Goal: Task Accomplishment & Management: Complete application form

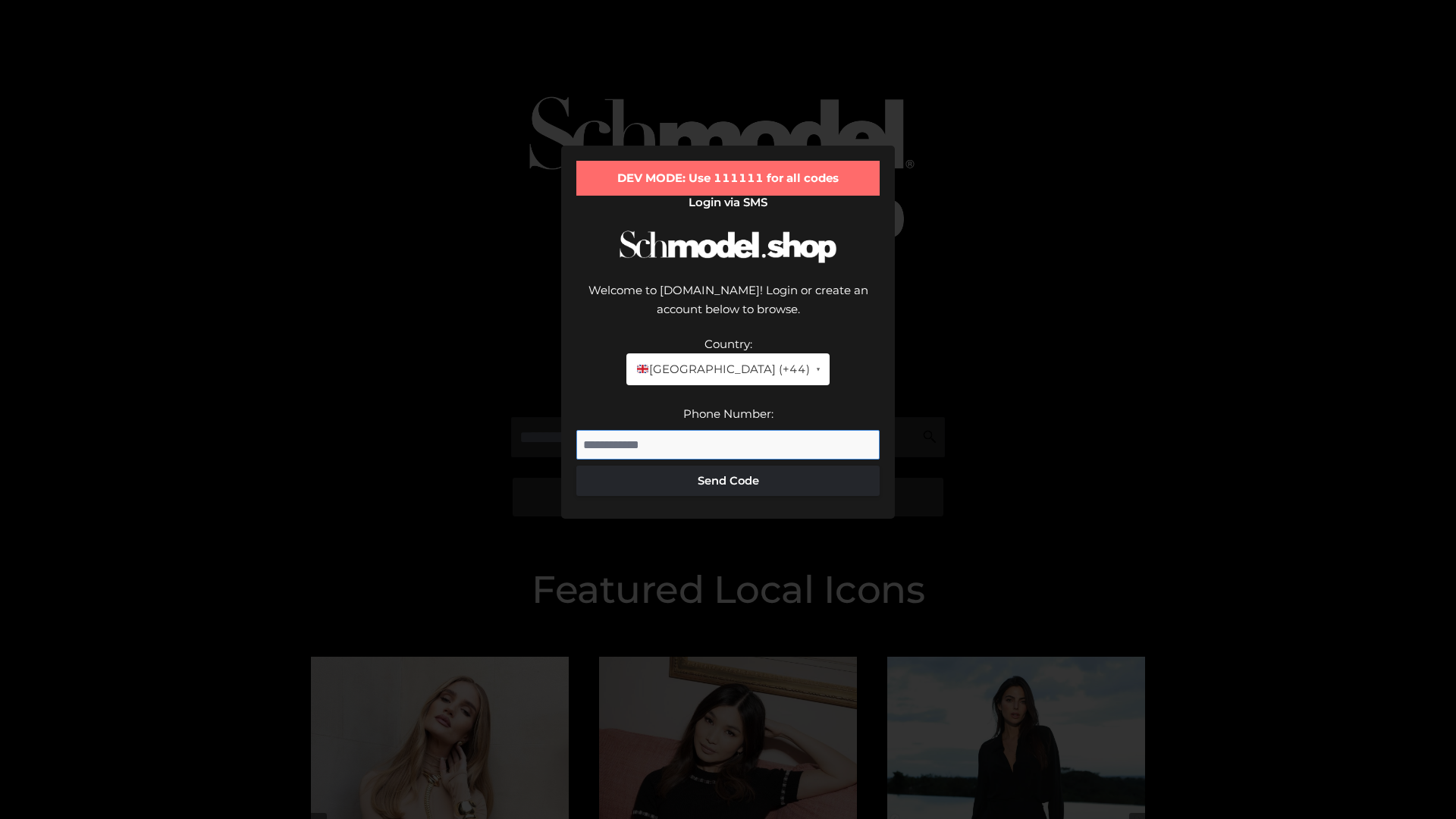
click at [728, 430] on input "Phone Number:" at bounding box center [727, 445] width 303 height 30
type input "**********"
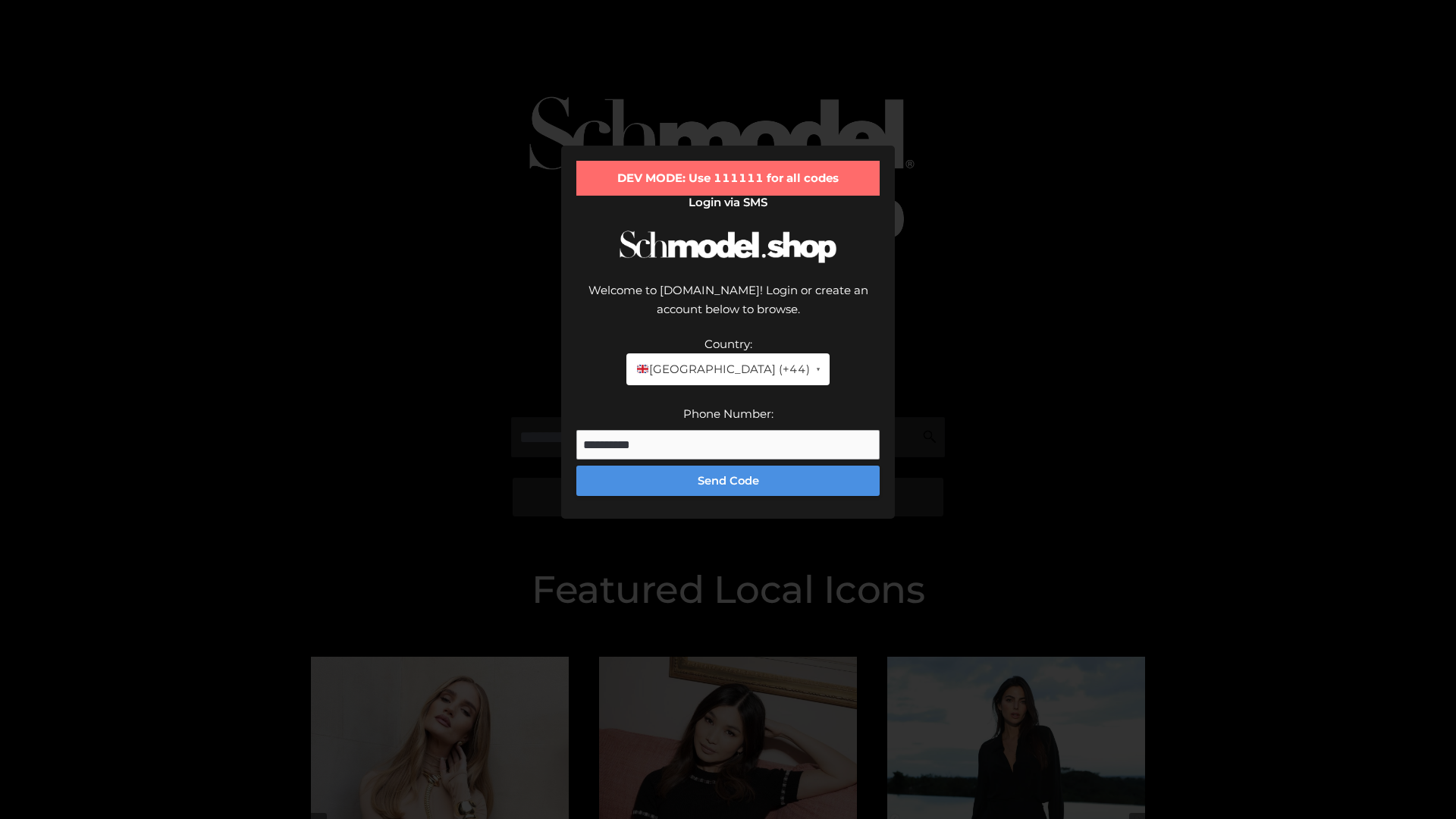
click at [728, 465] on button "Send Code" at bounding box center [727, 480] width 303 height 30
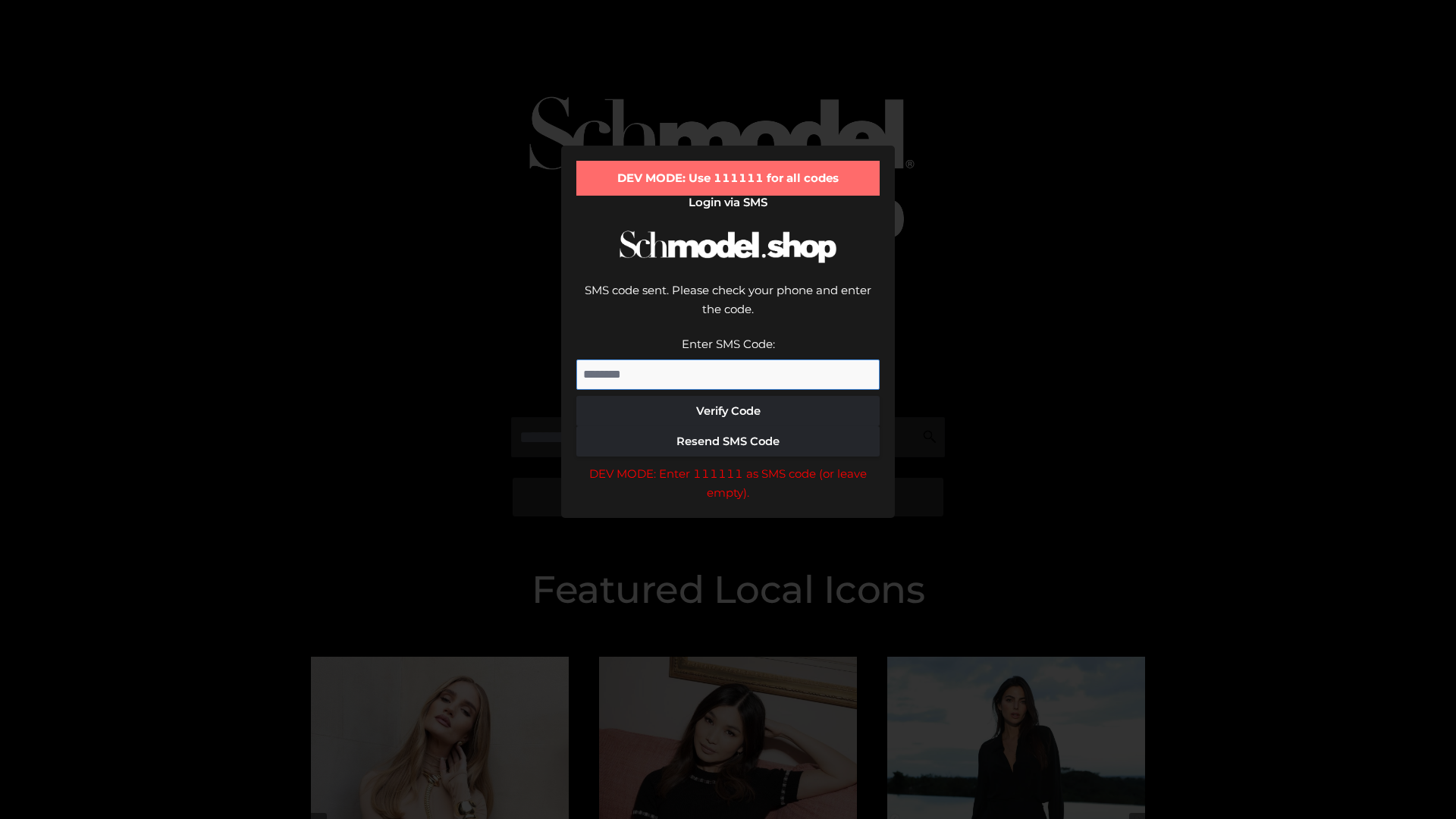
click at [728, 360] on input "Enter SMS Code:" at bounding box center [727, 375] width 303 height 30
type input "******"
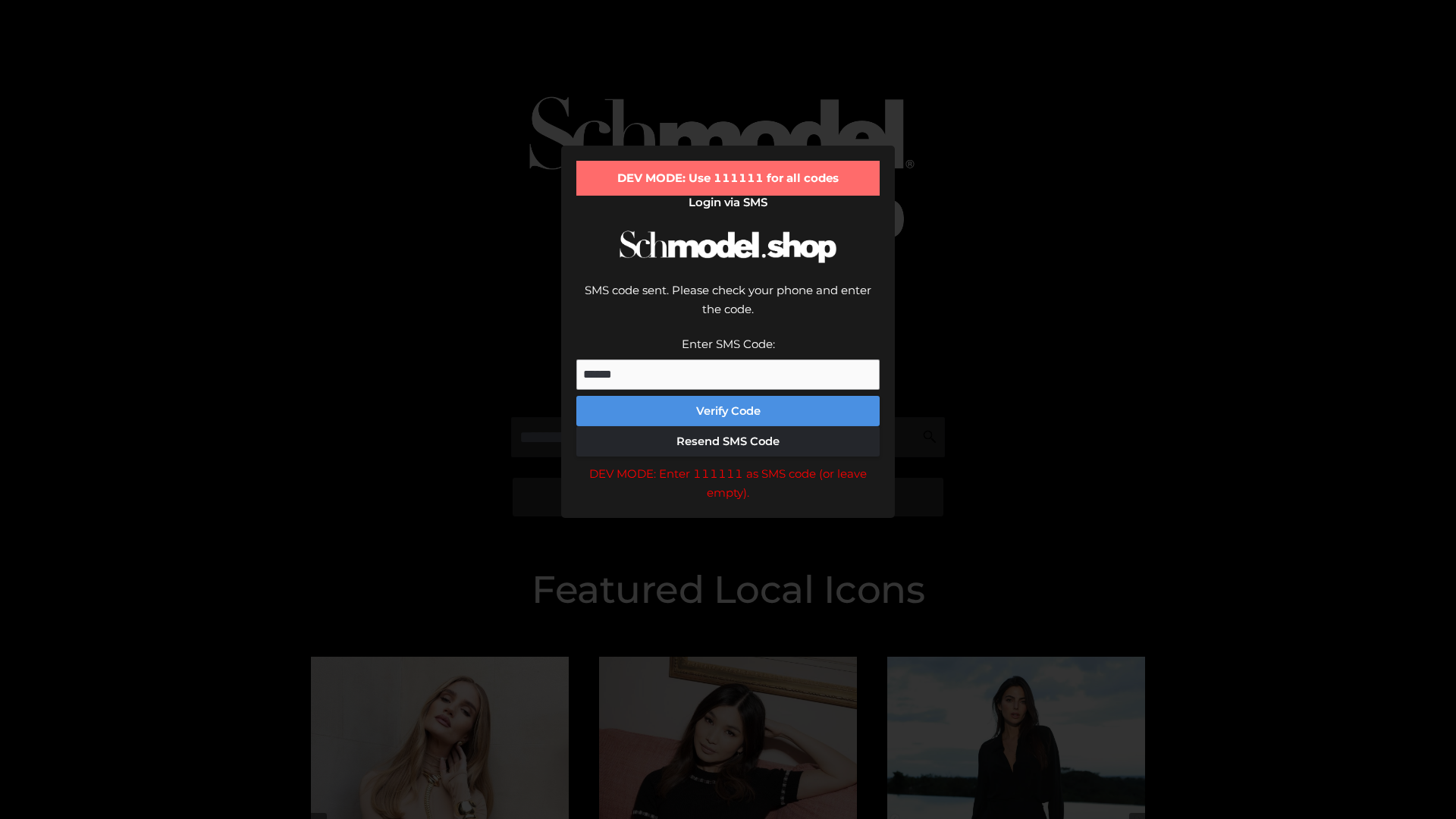
click at [728, 396] on button "Verify Code" at bounding box center [727, 411] width 303 height 30
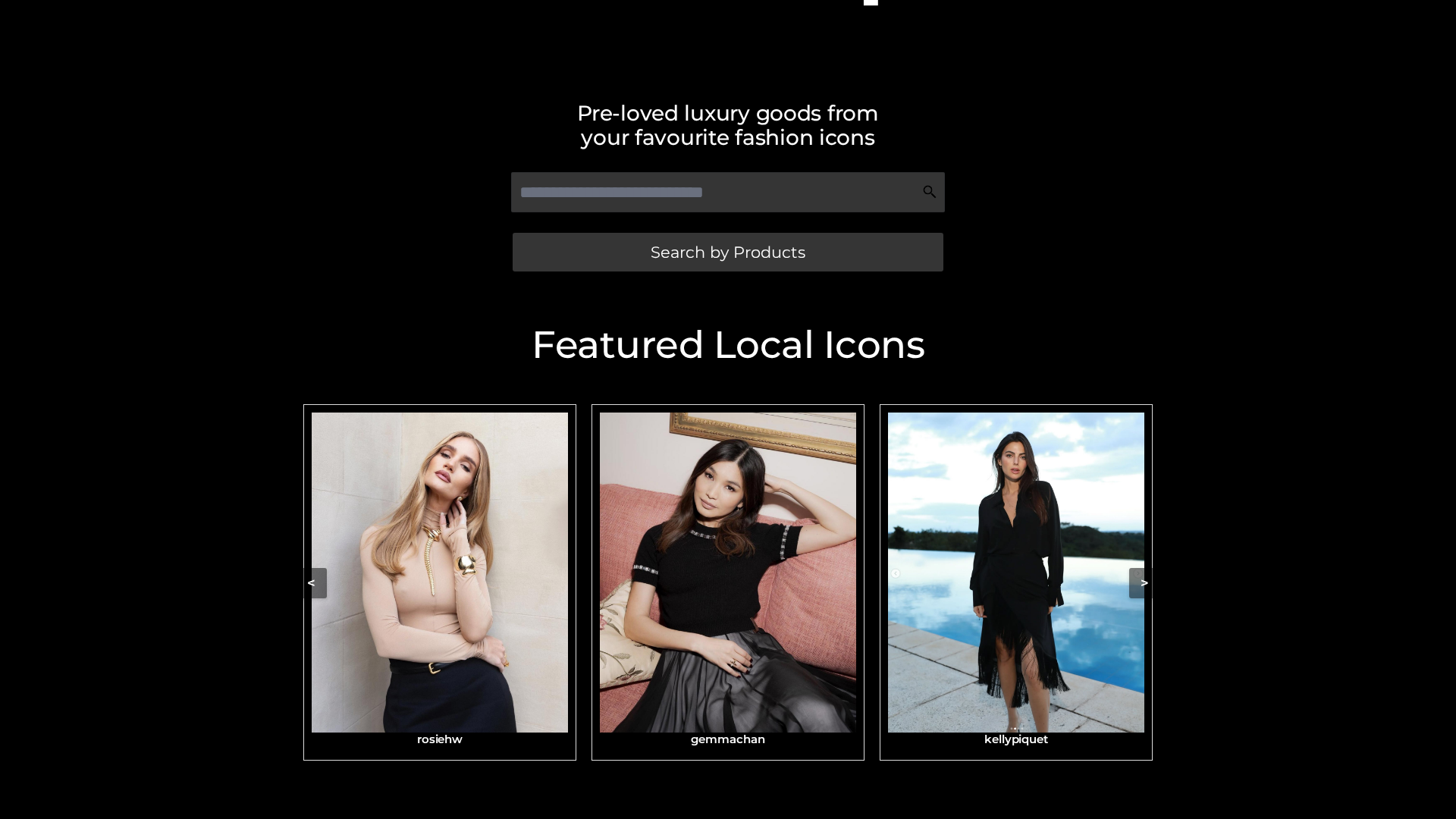
scroll to position [298, 0]
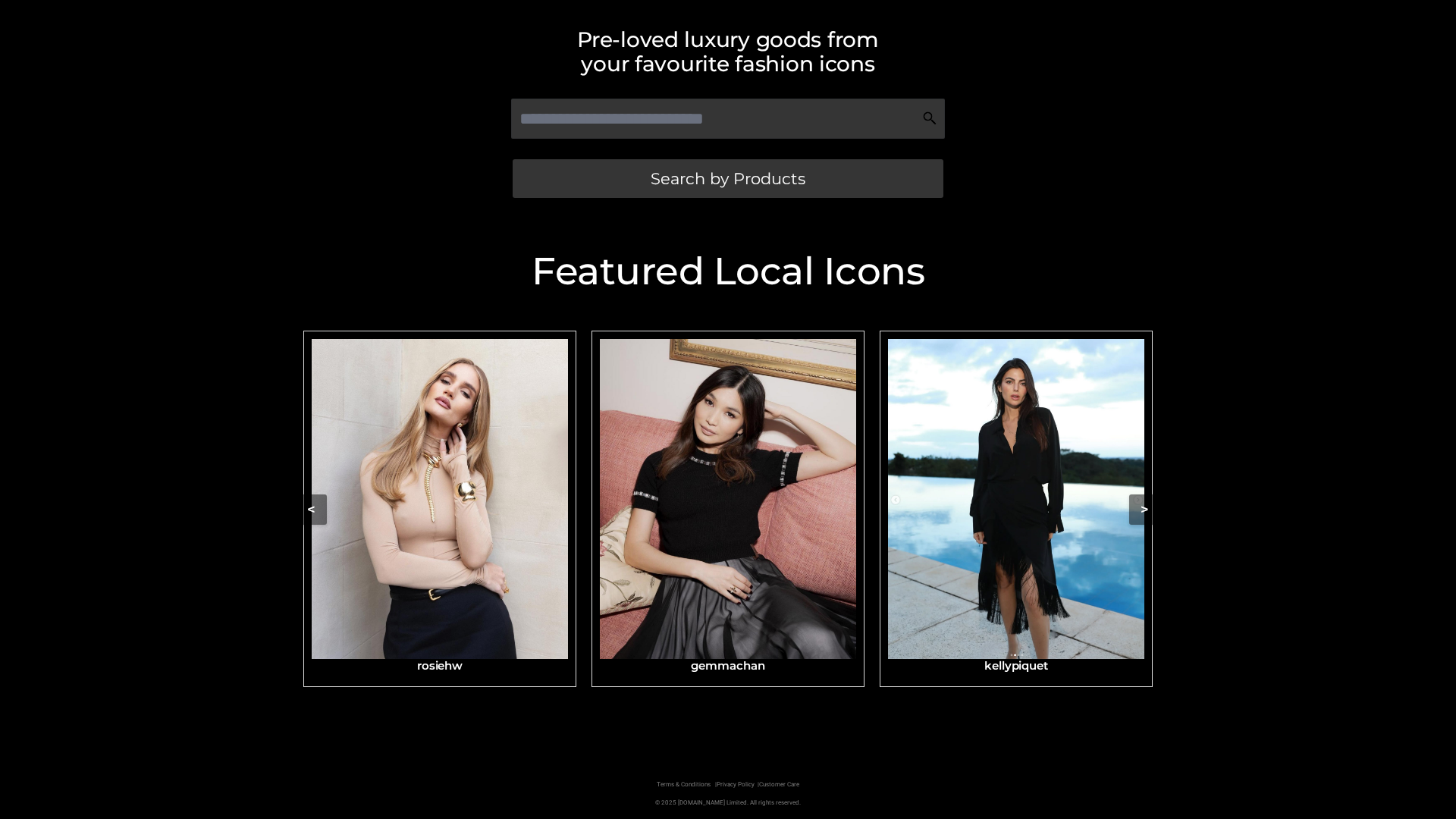
scroll to position [323, 0]
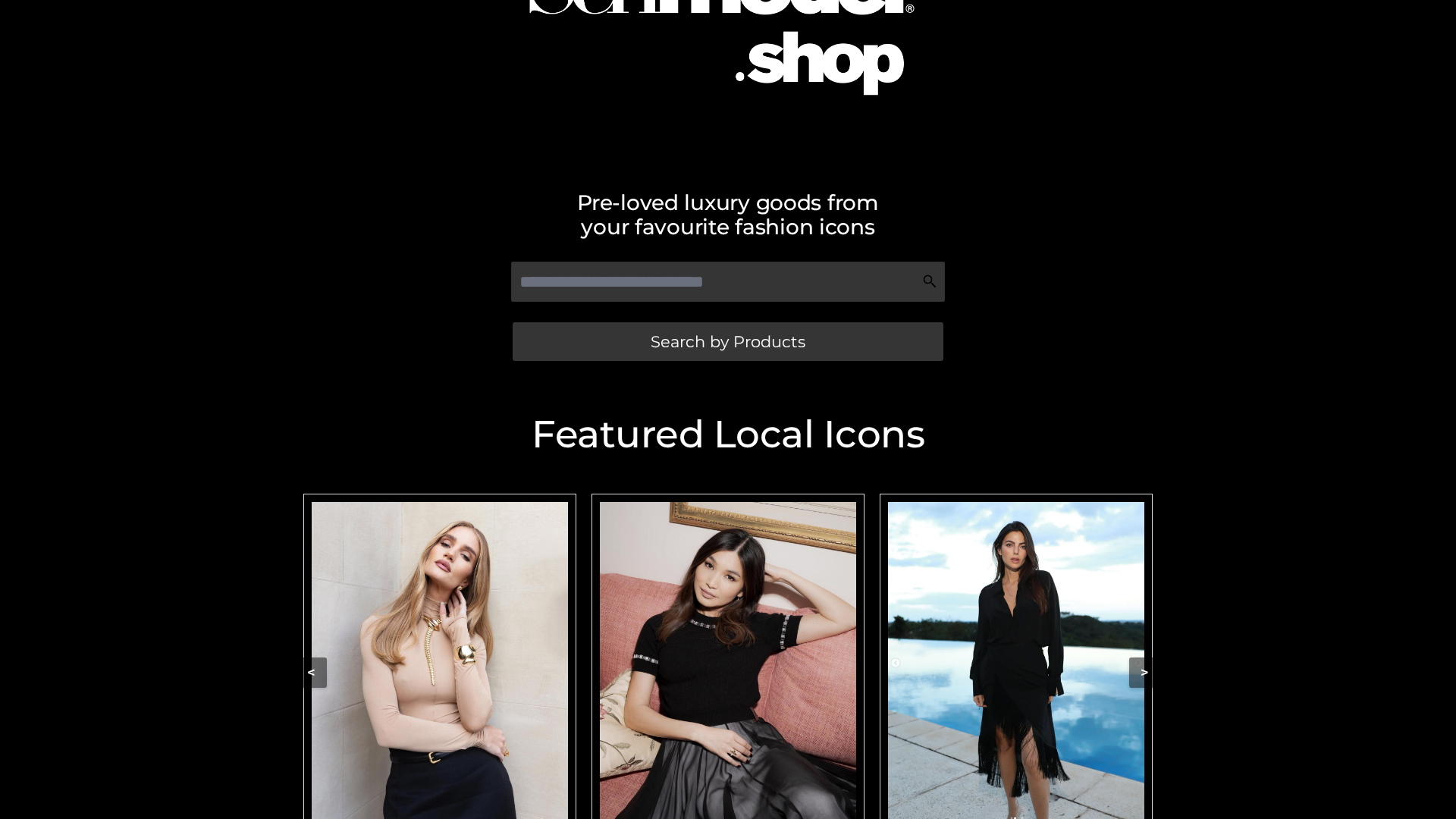
scroll to position [197, 0]
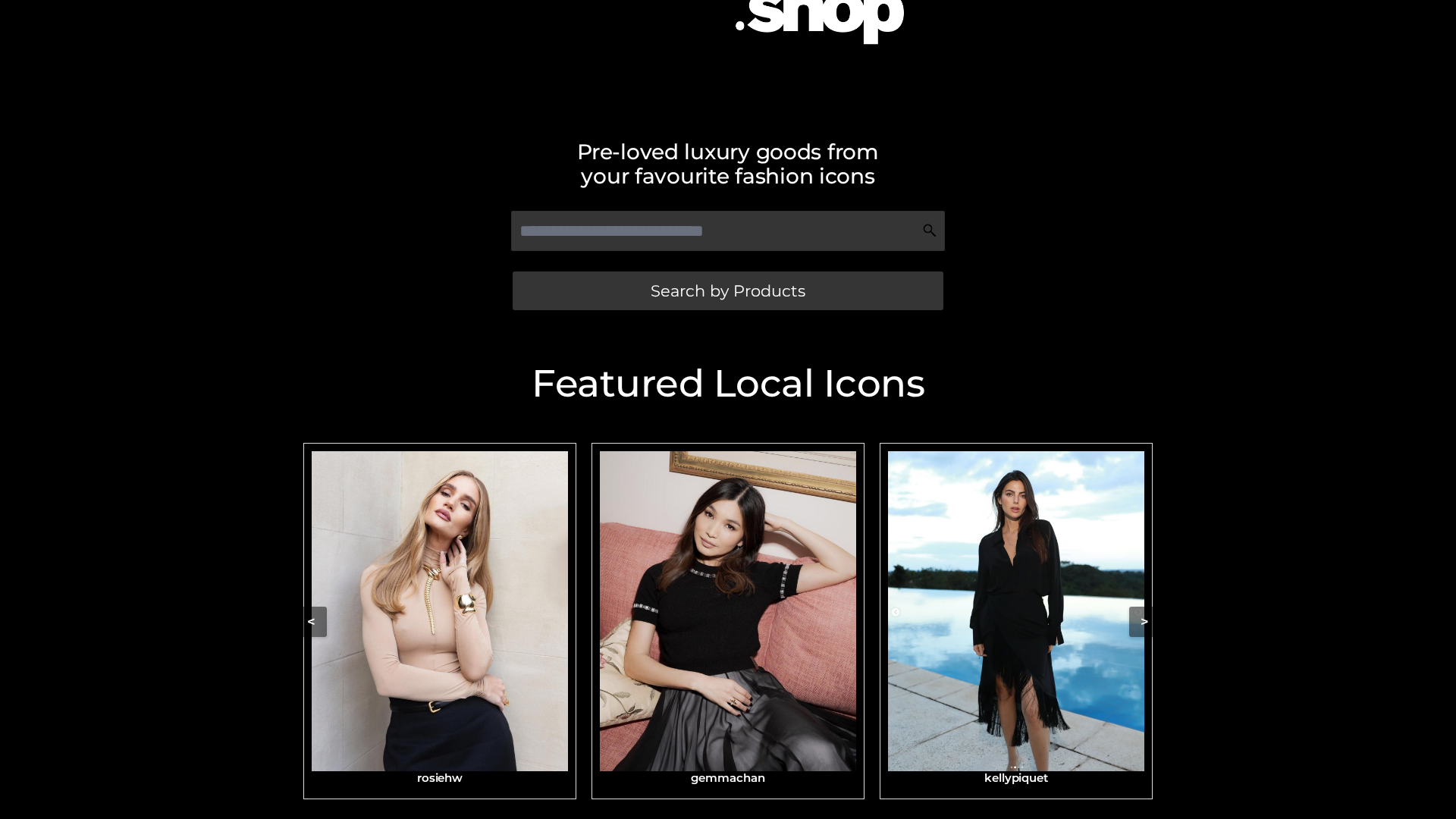
scroll to position [323, 0]
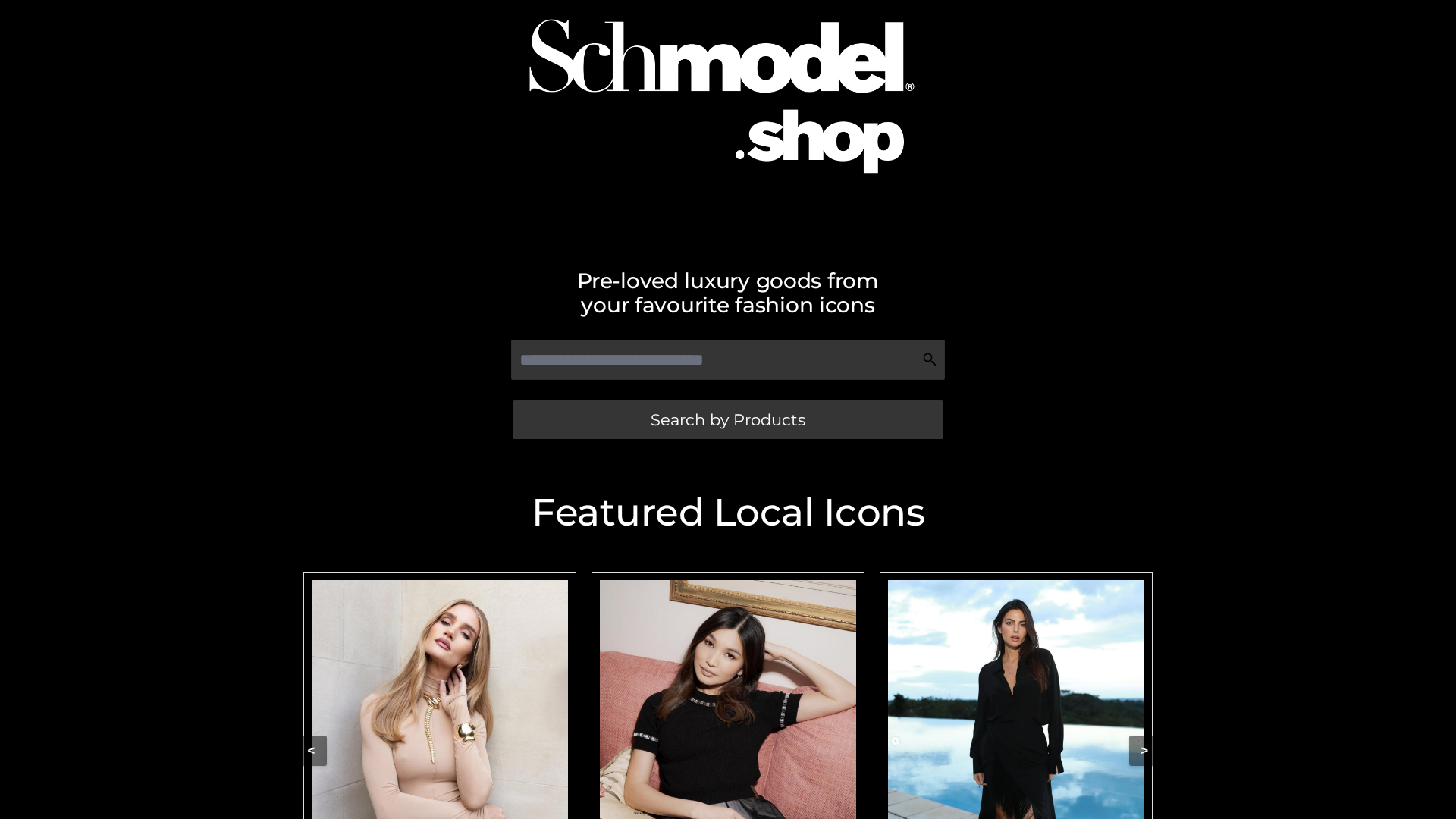
scroll to position [294, 0]
